Goal: Information Seeking & Learning: Learn about a topic

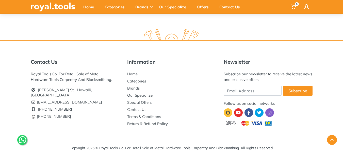
scroll to position [313, 0]
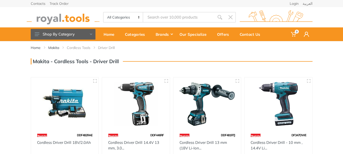
click at [44, 62] on h3 "Makita - Cordless Tools - Driver Drill" at bounding box center [75, 61] width 88 height 6
click at [57, 49] on link "Makita" at bounding box center [53, 47] width 11 height 5
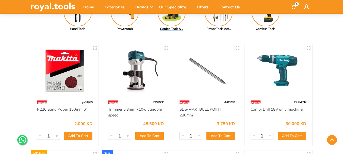
scroll to position [76, 0]
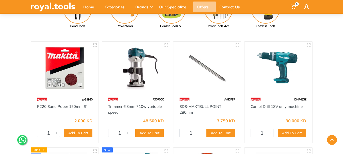
click at [207, 7] on div "Offers" at bounding box center [204, 7] width 23 height 11
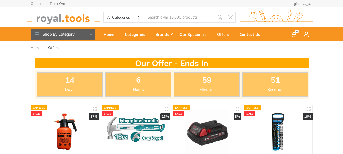
click at [182, 15] on input "Site search" at bounding box center [178, 17] width 71 height 11
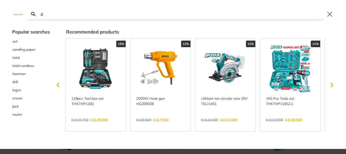
type input "d"
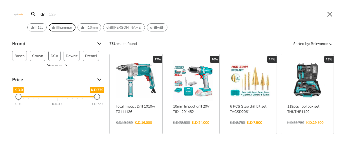
click at [68, 29] on span "drill hammer" at bounding box center [62, 27] width 20 height 5
type input "drill hammer"
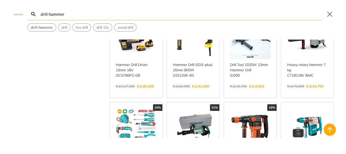
scroll to position [254, 0]
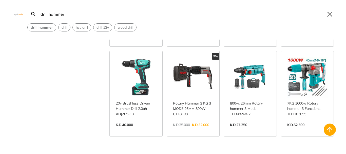
scroll to position [736, 0]
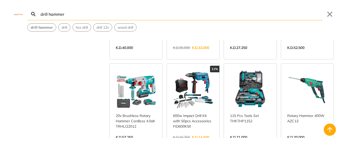
scroll to position [812, 0]
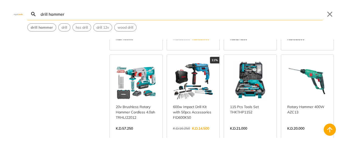
click at [200, 134] on link "View more →" at bounding box center [193, 134] width 41 height 0
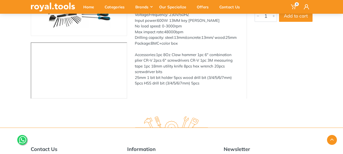
scroll to position [101, 0]
